Goal: Register for event/course

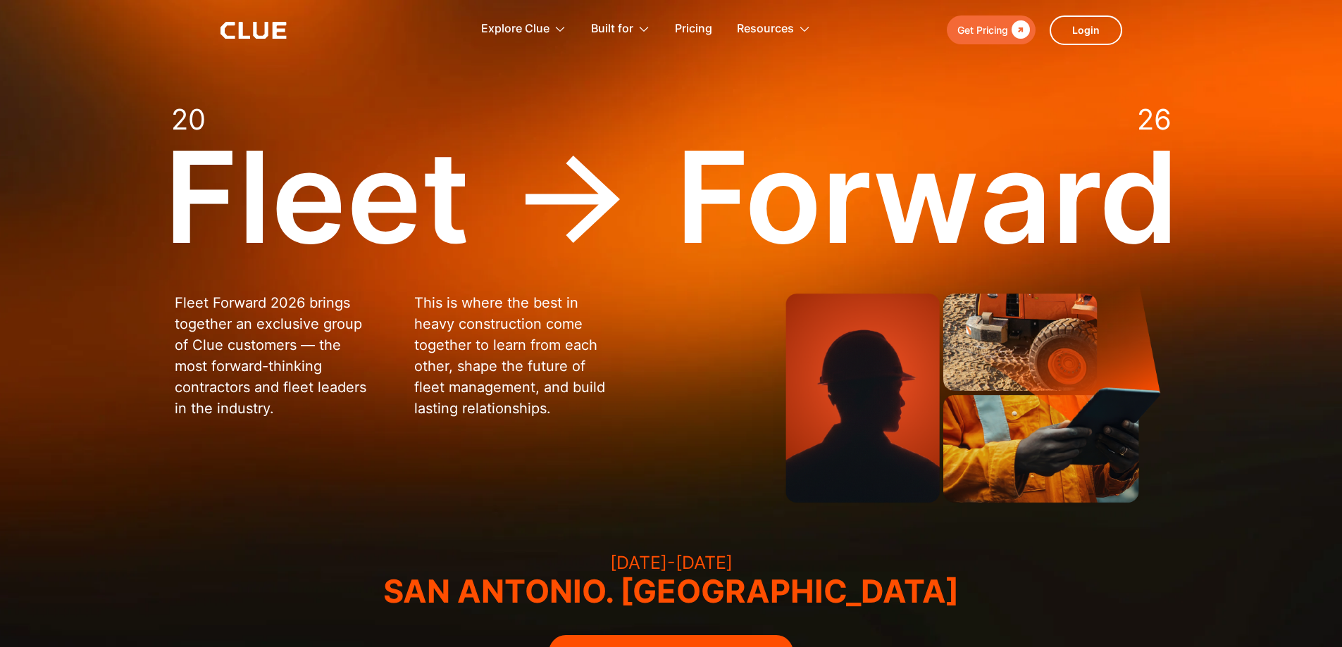
scroll to position [282, 0]
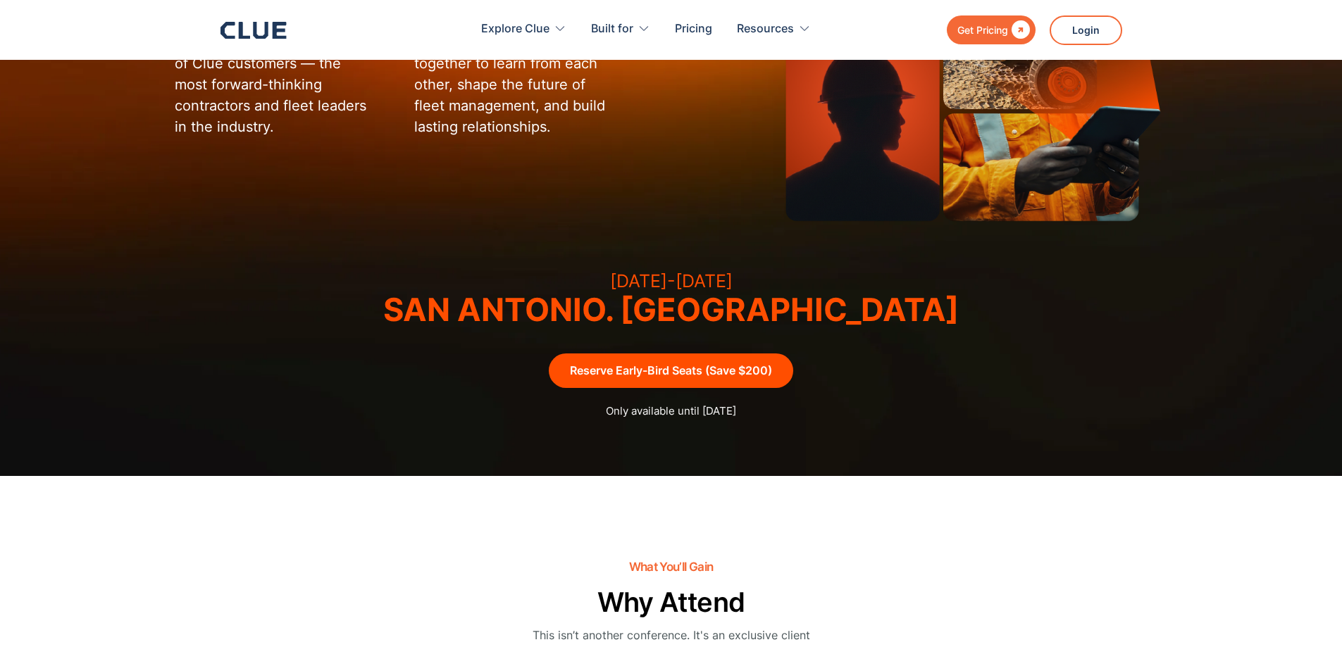
click at [682, 370] on link "Reserve Early-Bird Seats (Save $200)" at bounding box center [671, 371] width 244 height 35
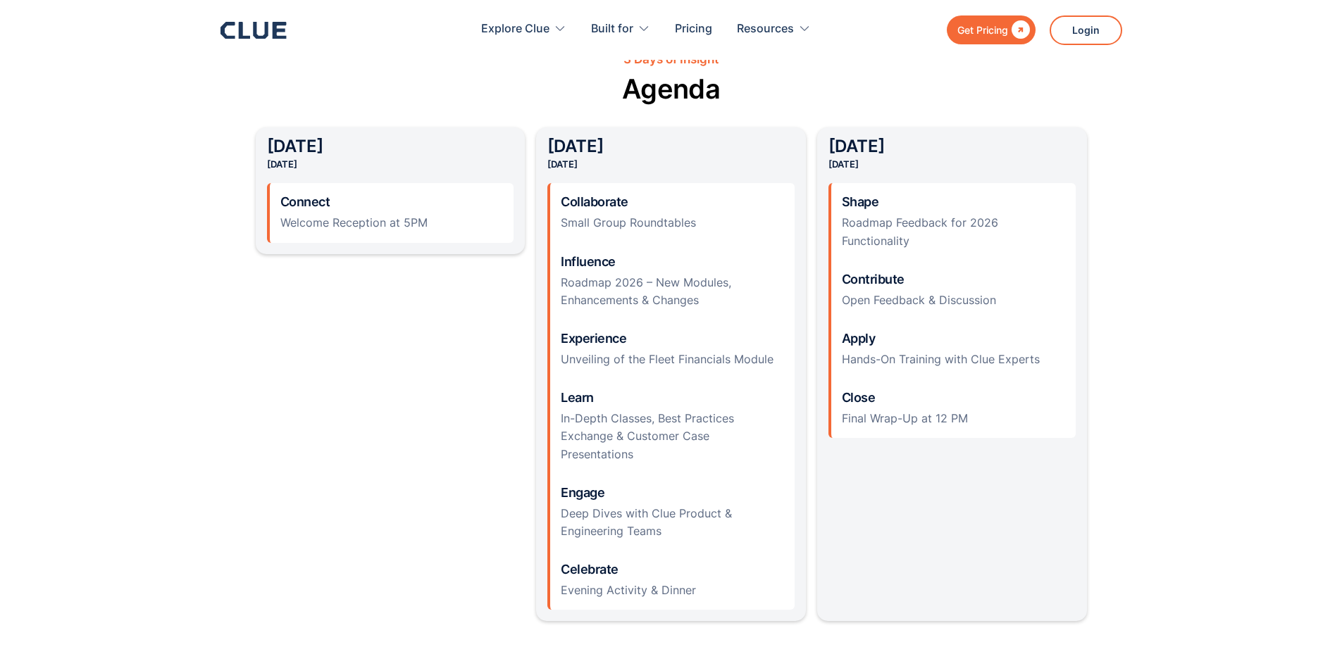
scroll to position [1409, 0]
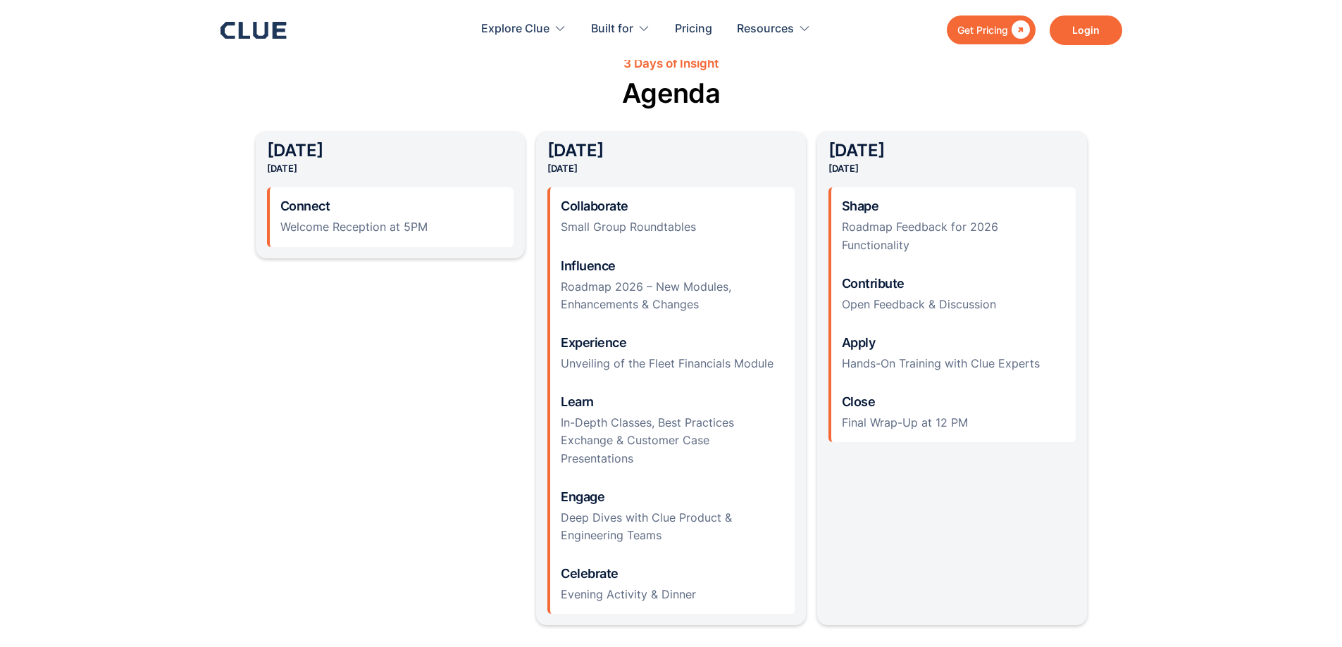
click at [1095, 32] on link "Login" at bounding box center [1086, 31] width 73 height 30
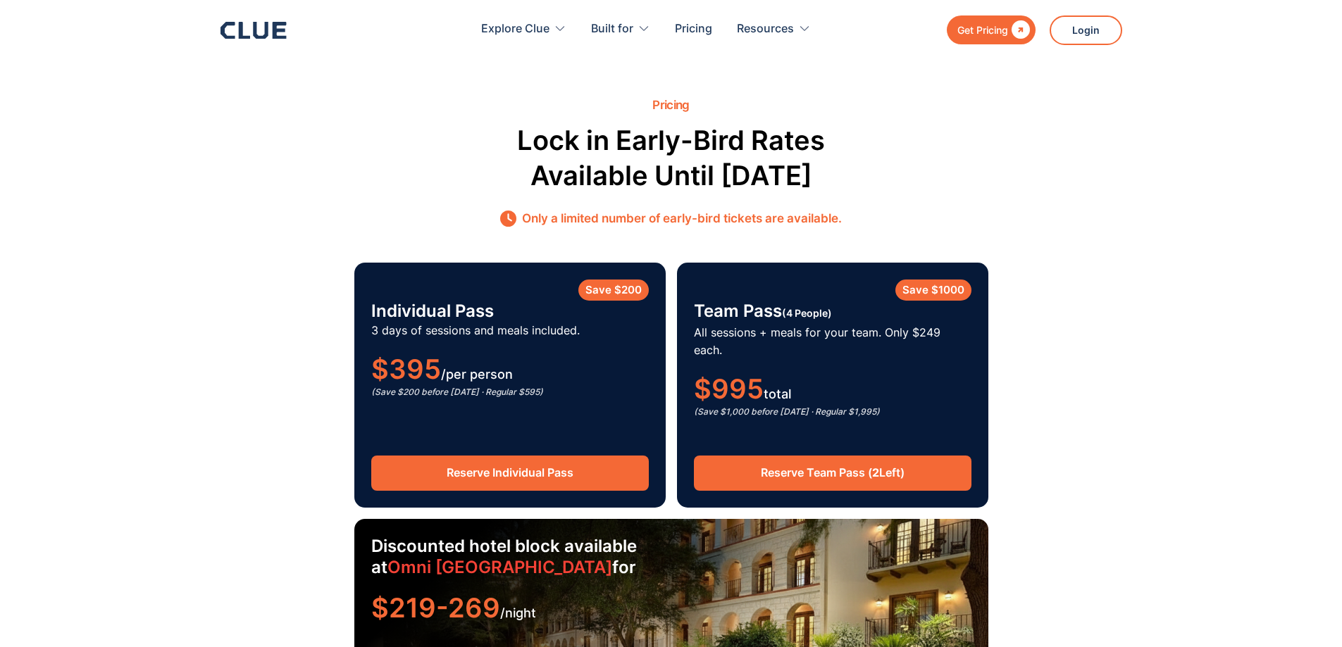
scroll to position [2114, 0]
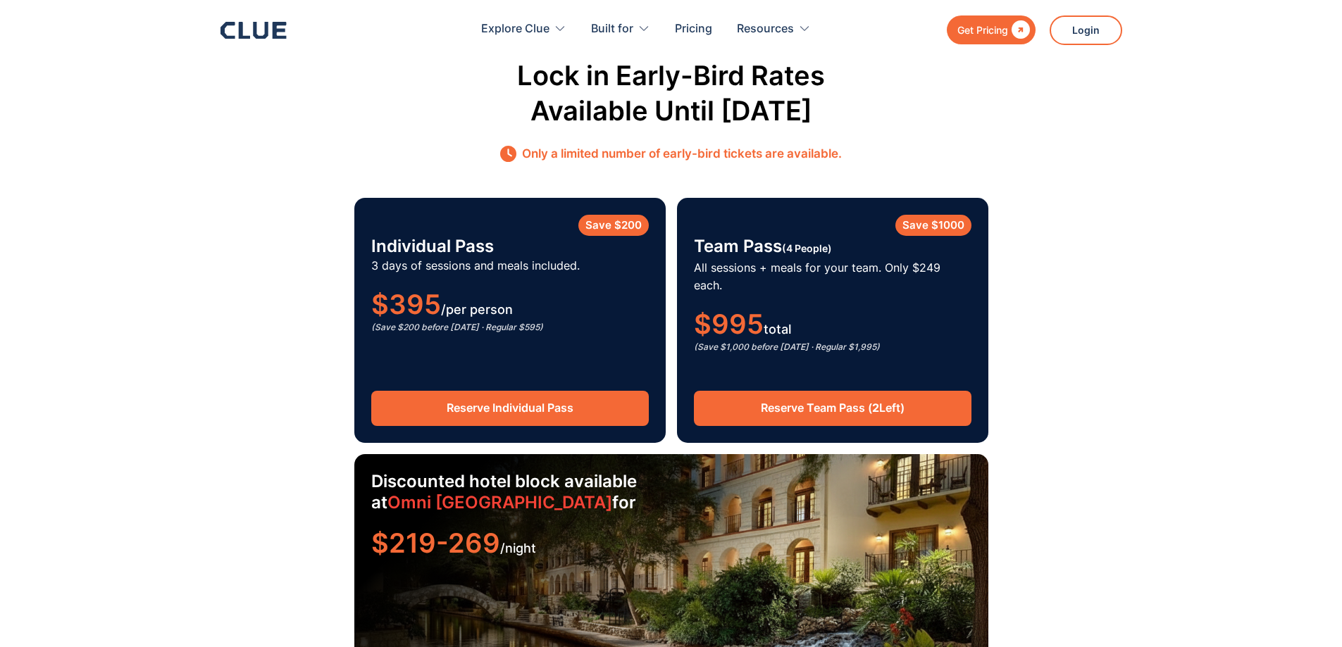
drag, startPoint x: 860, startPoint y: 388, endPoint x: 904, endPoint y: 407, distance: 47.4
click at [860, 391] on link "Reserve Team Pass ( 2 Left)" at bounding box center [833, 408] width 278 height 35
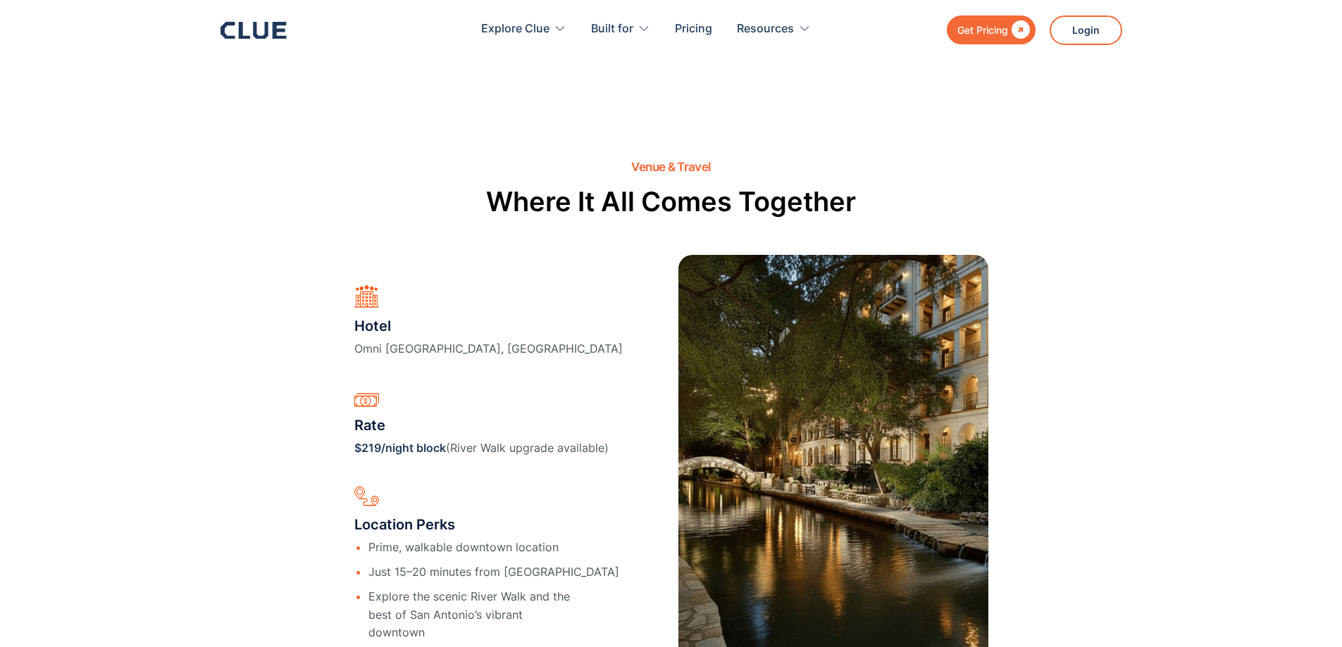
scroll to position [2889, 0]
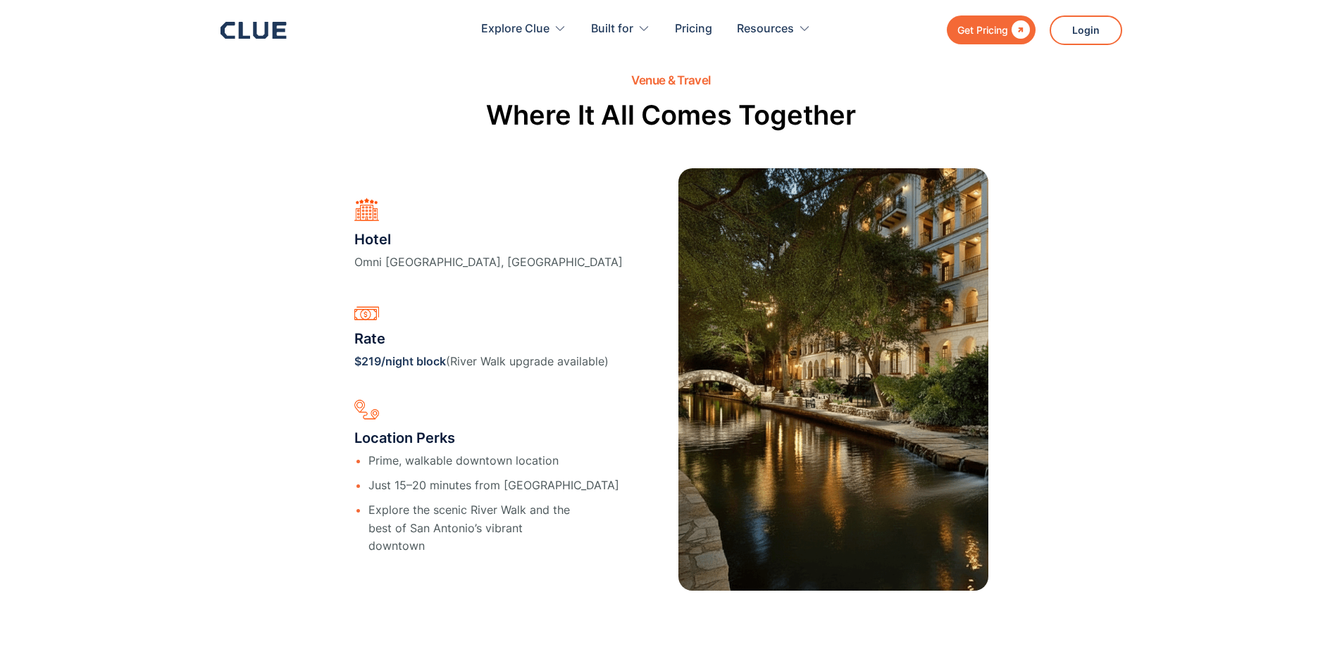
click at [397, 354] on link "$219/night block" at bounding box center [400, 361] width 92 height 14
